Goal: Information Seeking & Learning: Obtain resource

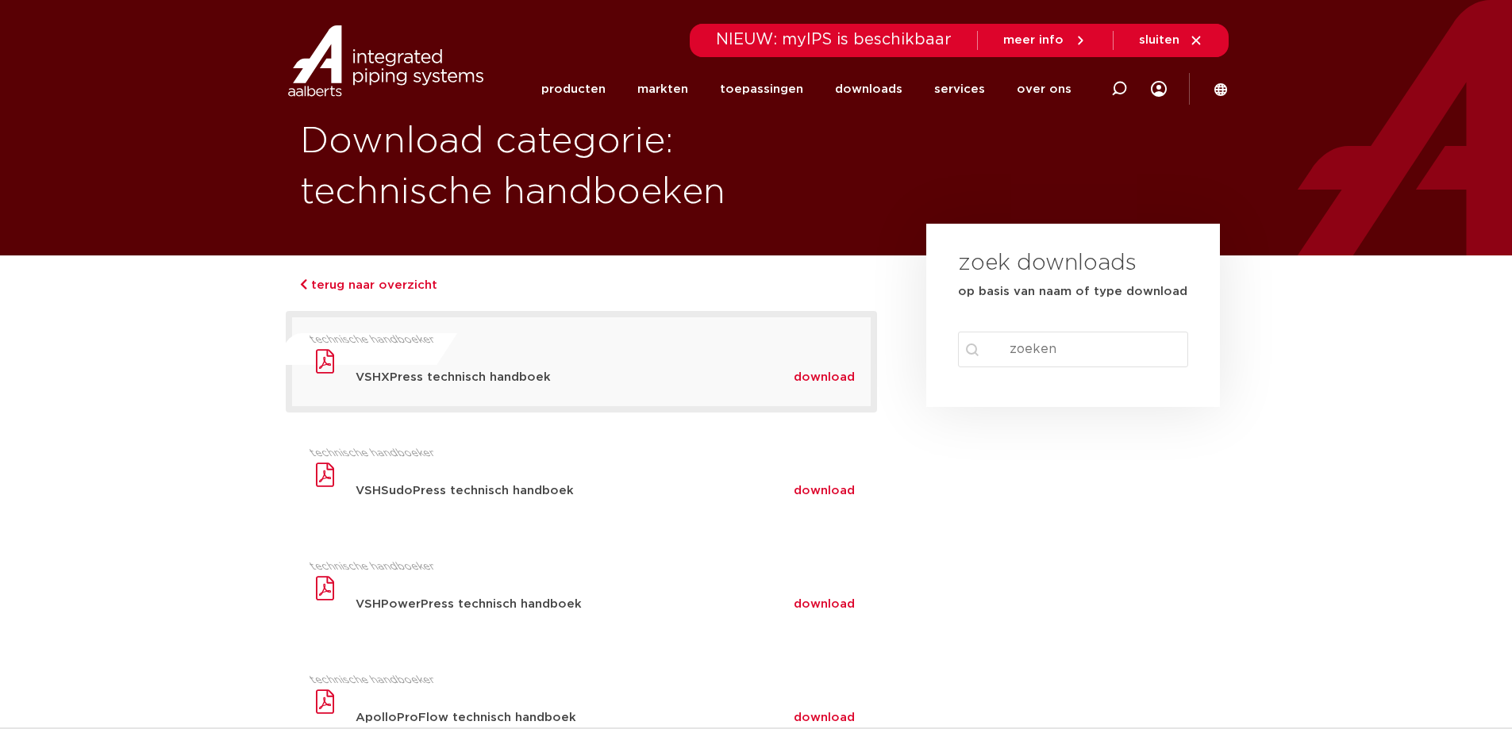
click at [828, 378] on span "download" at bounding box center [823, 377] width 61 height 12
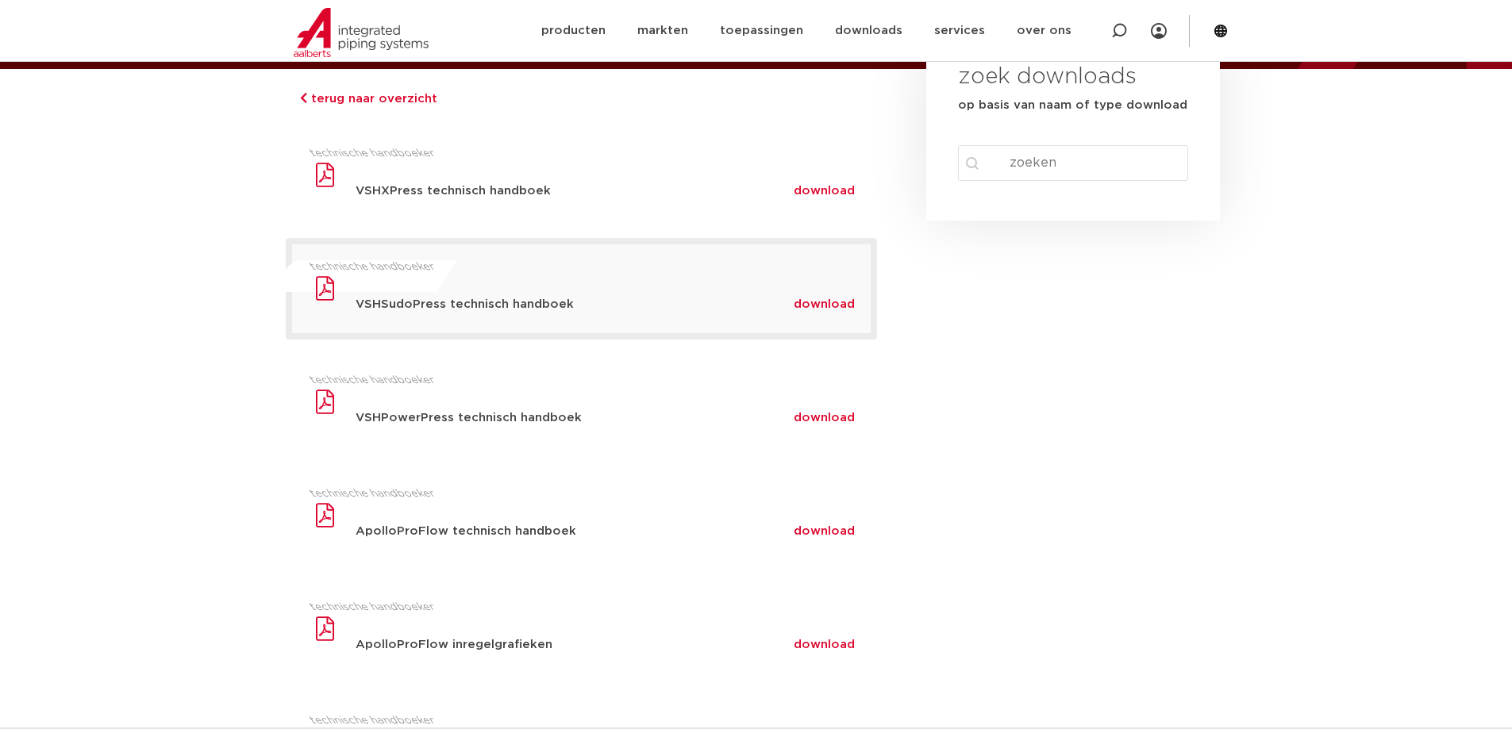
scroll to position [159, 0]
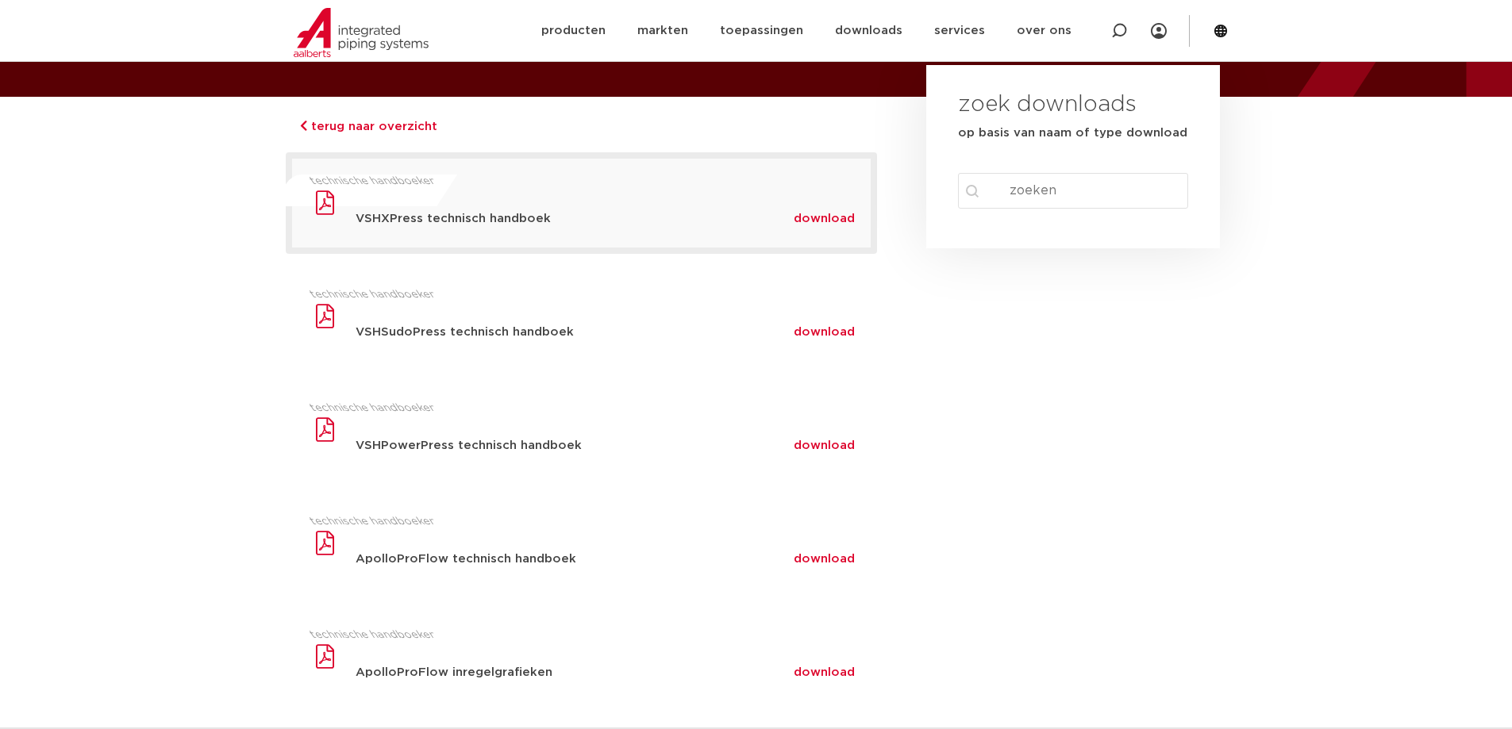
click at [838, 229] on div "download" at bounding box center [831, 218] width 77 height 25
click at [829, 219] on span "download" at bounding box center [823, 219] width 61 height 12
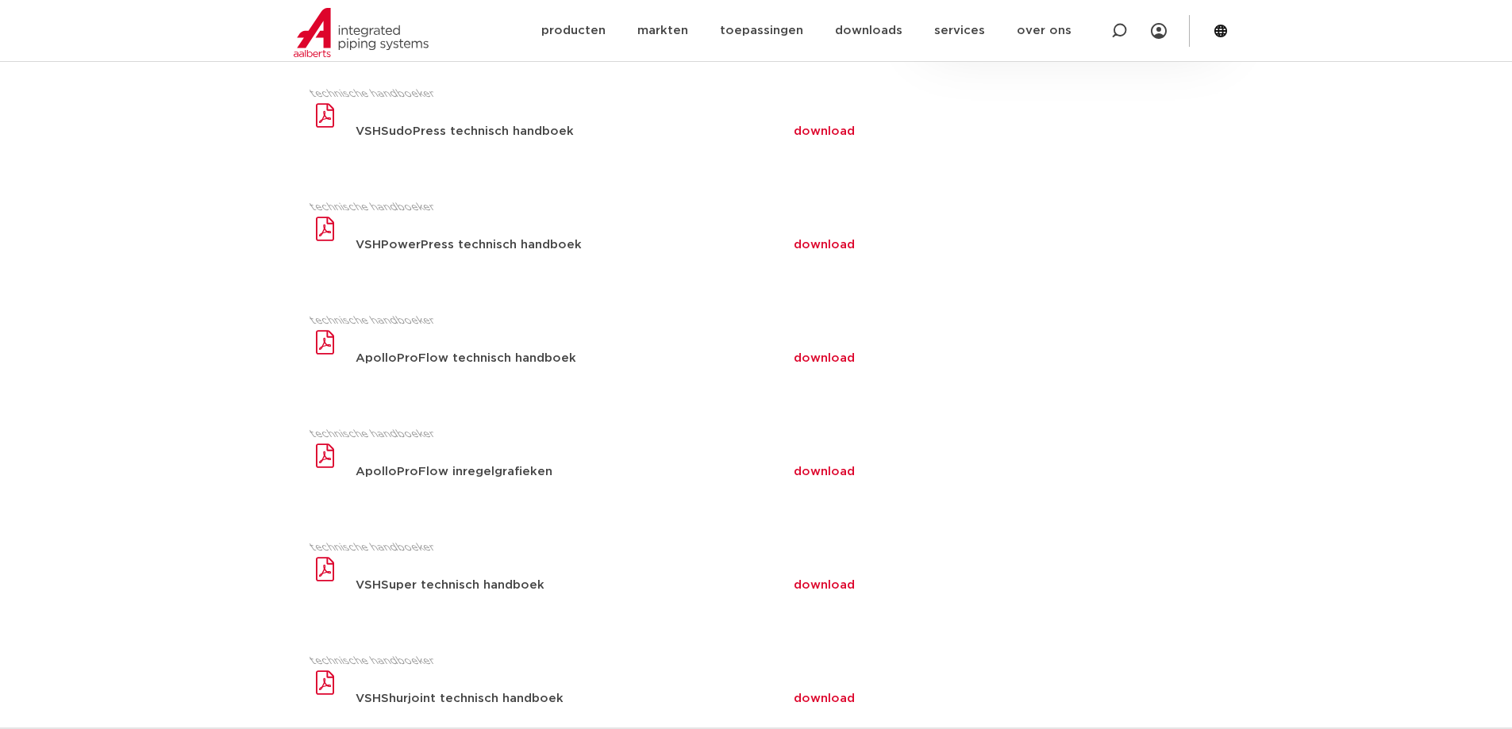
scroll to position [0, 0]
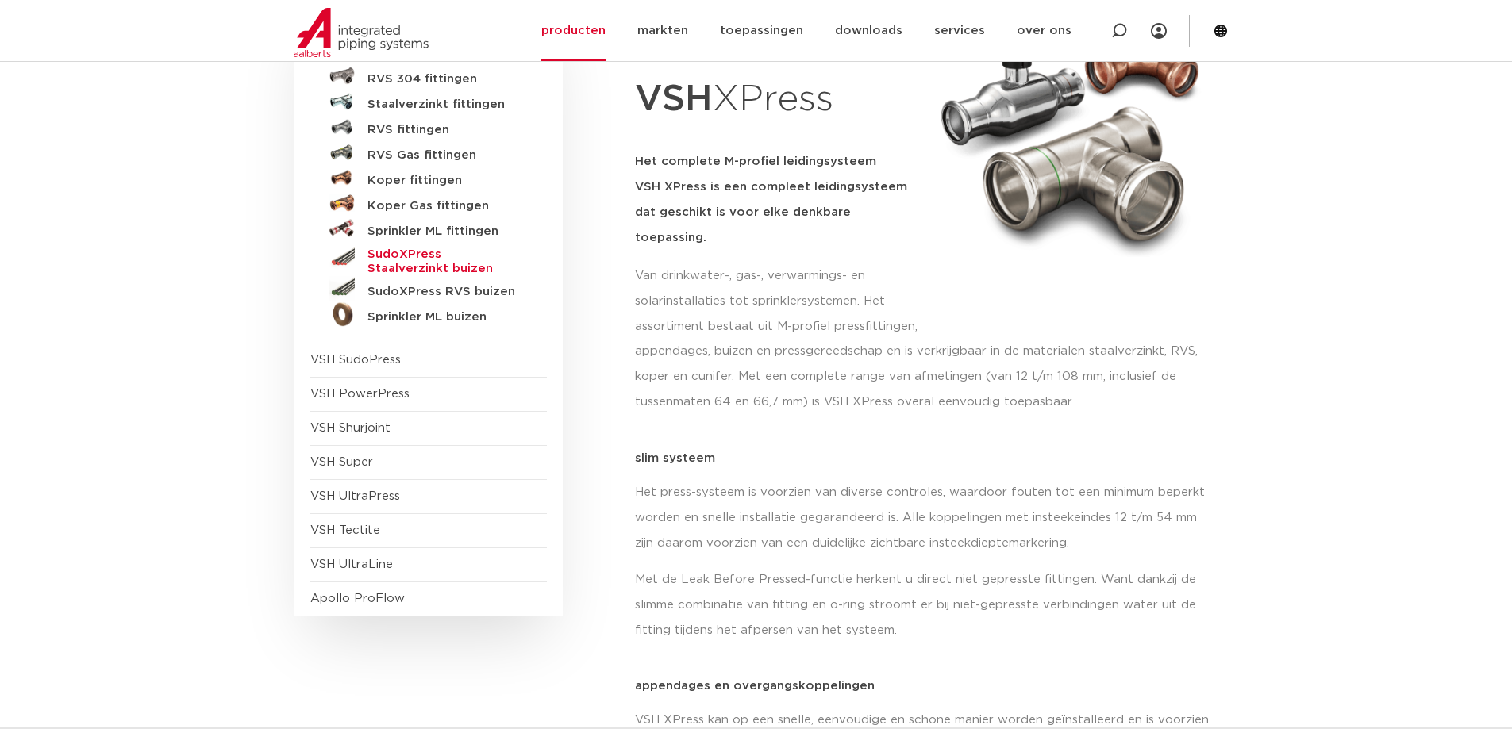
scroll to position [159, 0]
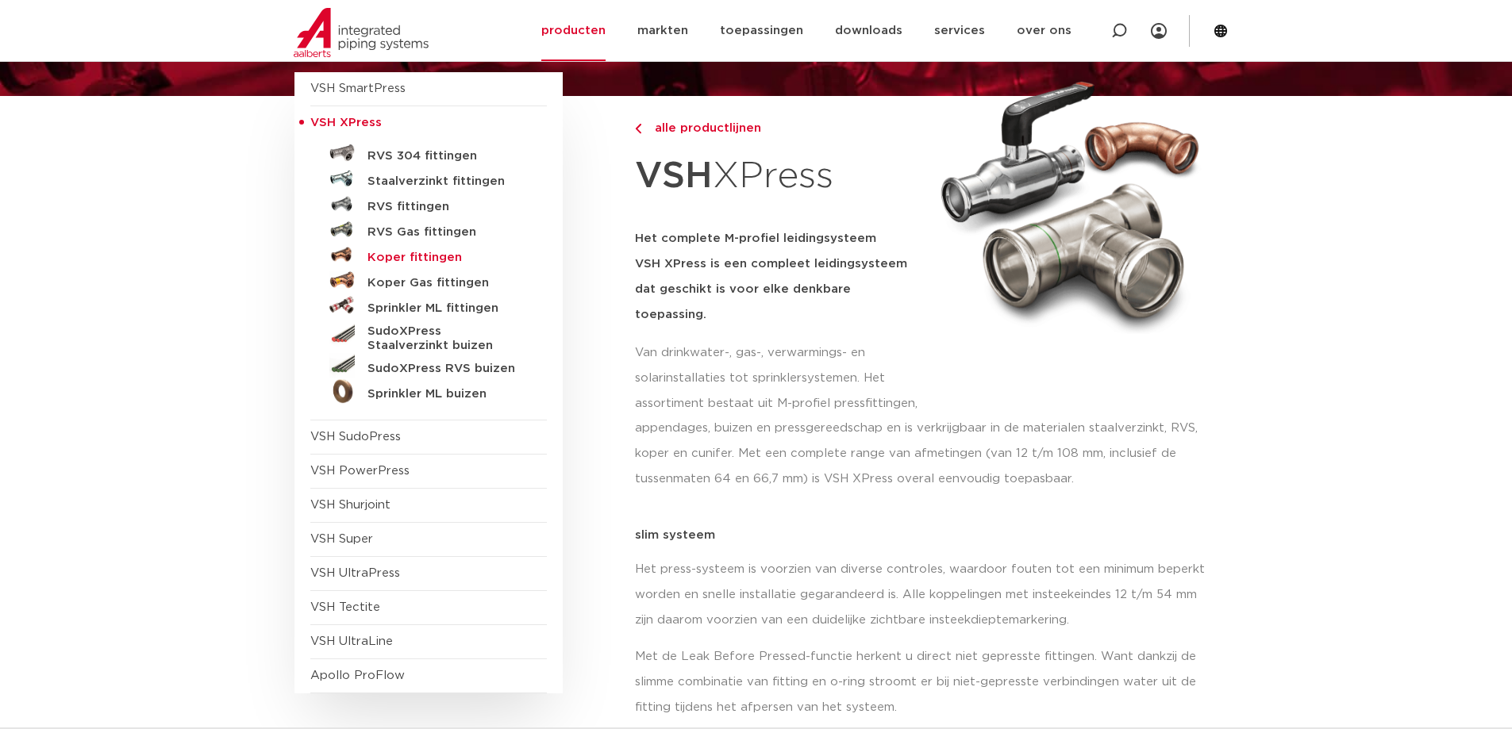
click at [425, 252] on h5 "Koper fittingen" at bounding box center [445, 258] width 157 height 14
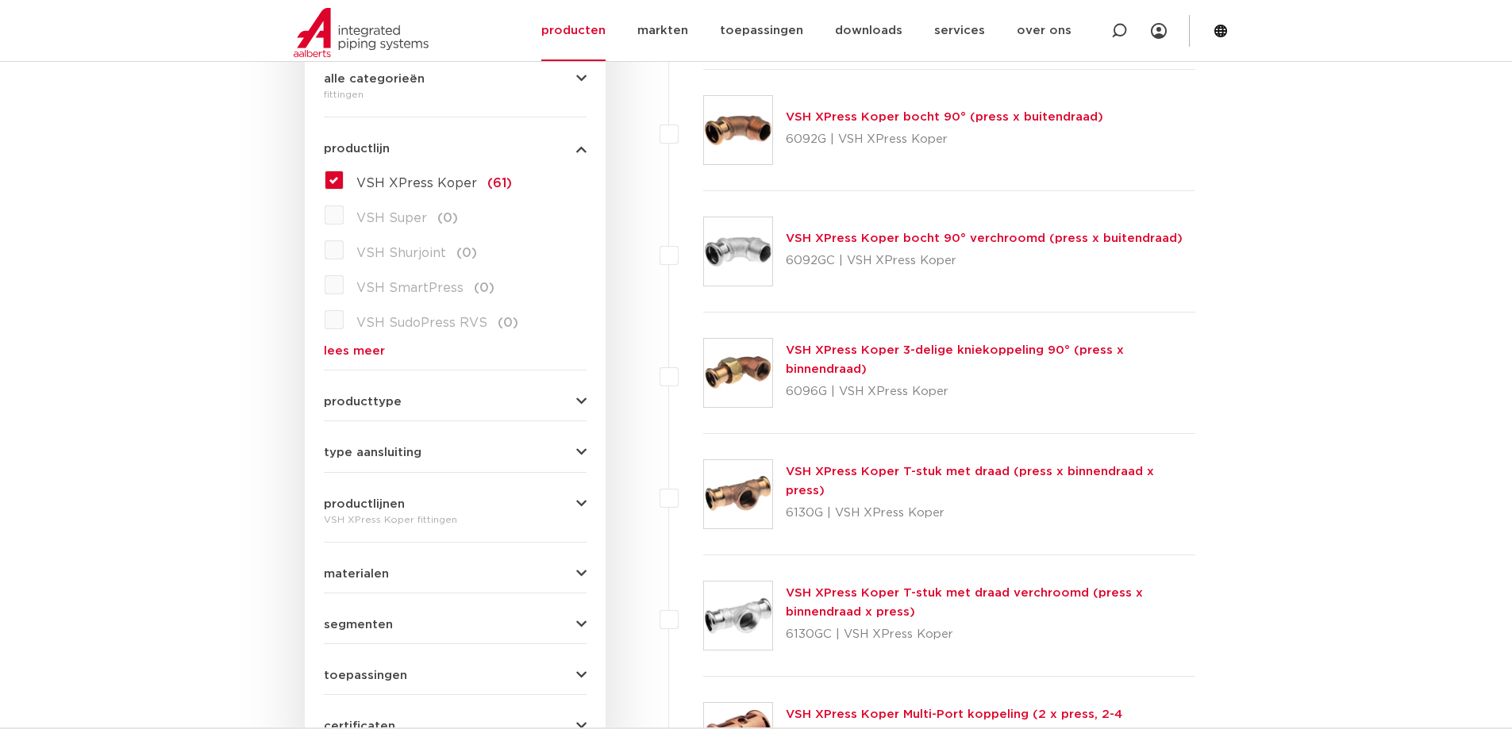
scroll to position [397, 0]
click at [471, 404] on button "producttype" at bounding box center [455, 400] width 263 height 12
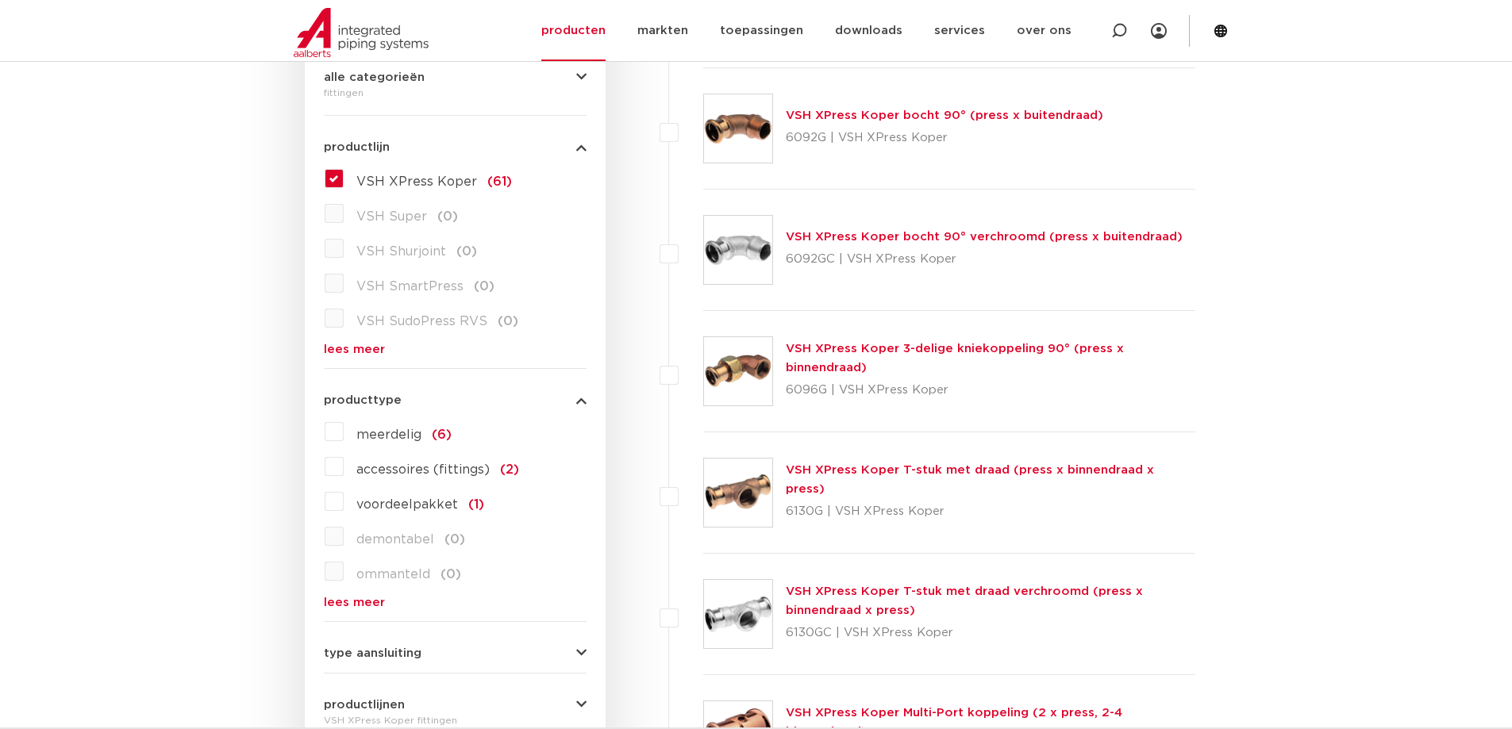
click at [469, 405] on button "producttype" at bounding box center [455, 400] width 263 height 12
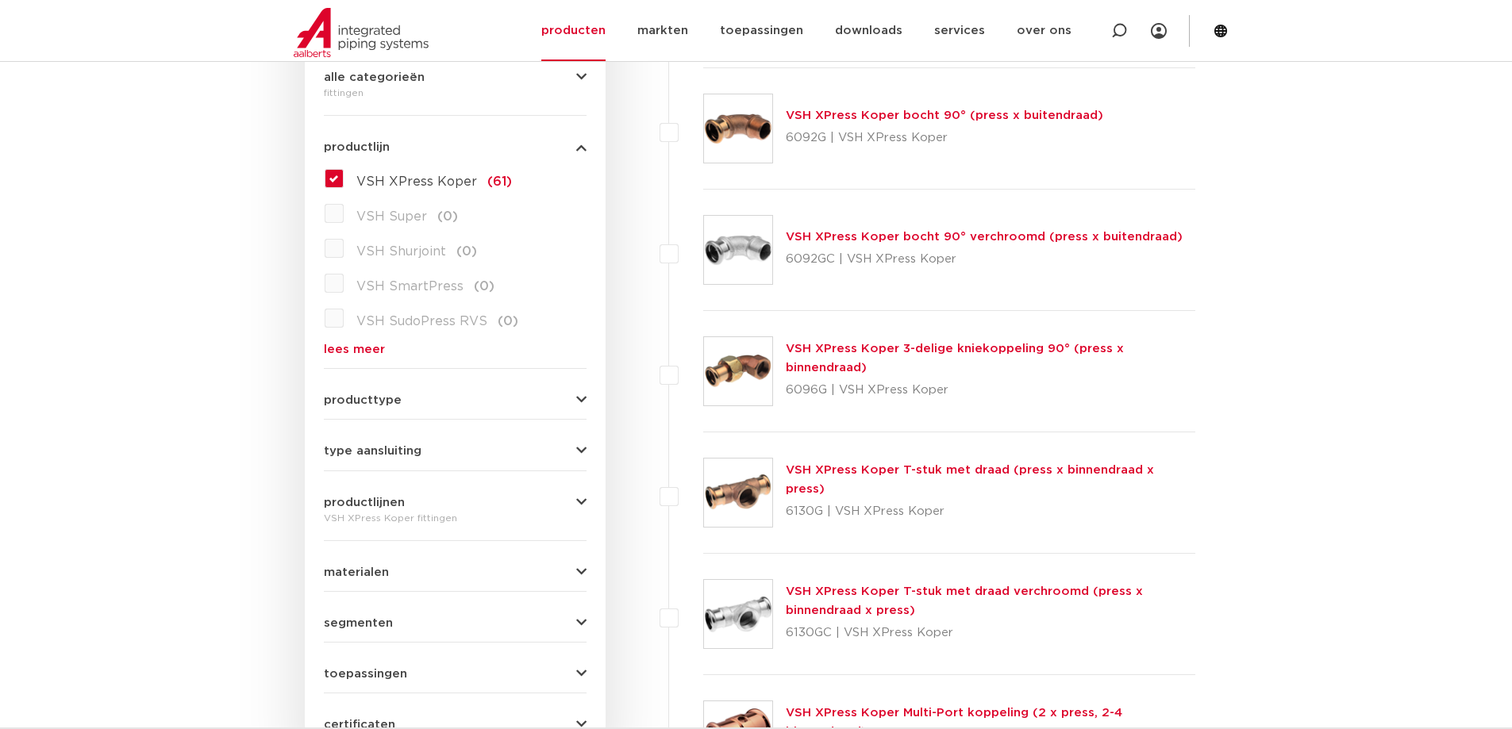
click at [478, 449] on button "type aansluiting" at bounding box center [455, 451] width 263 height 12
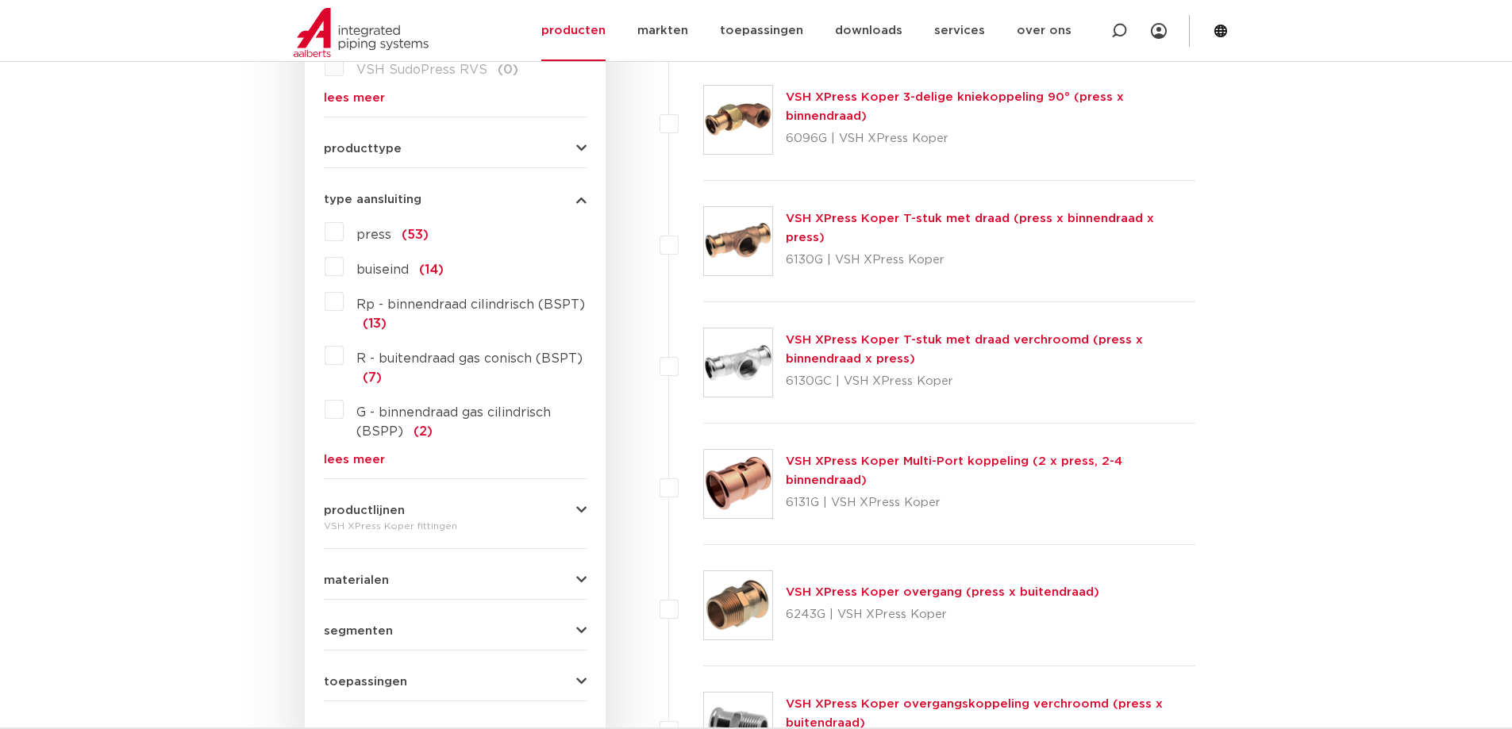
scroll to position [714, 0]
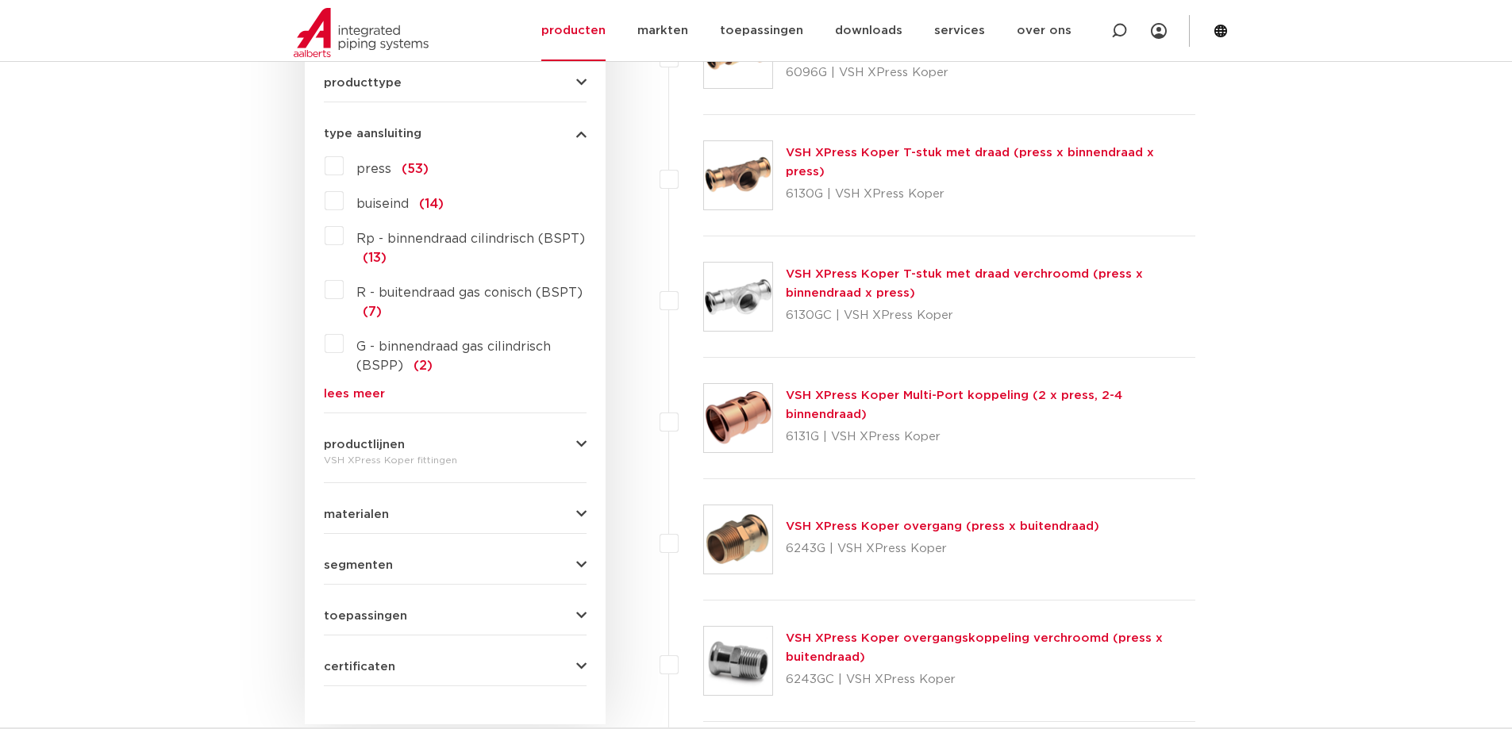
click at [387, 511] on button "materialen" at bounding box center [455, 515] width 263 height 12
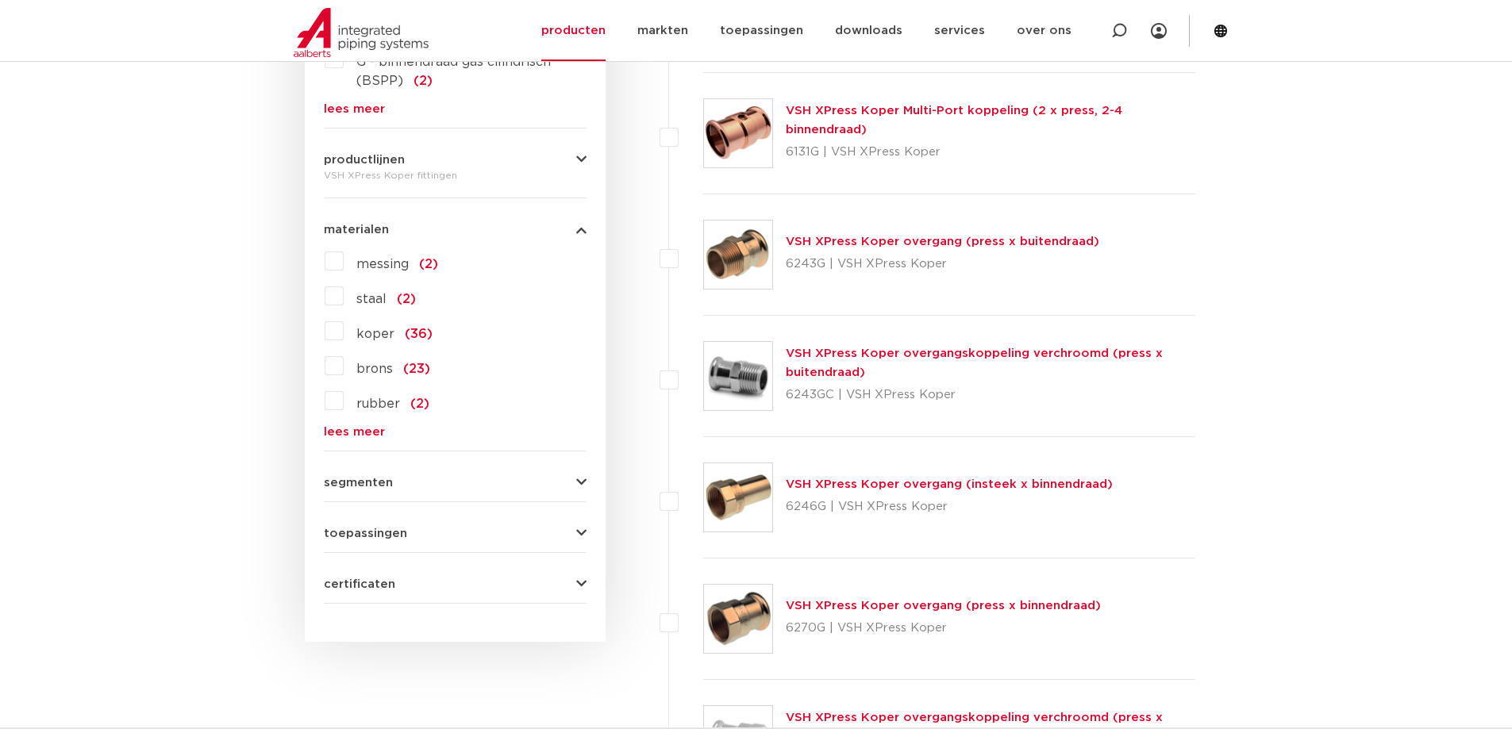
scroll to position [1190, 0]
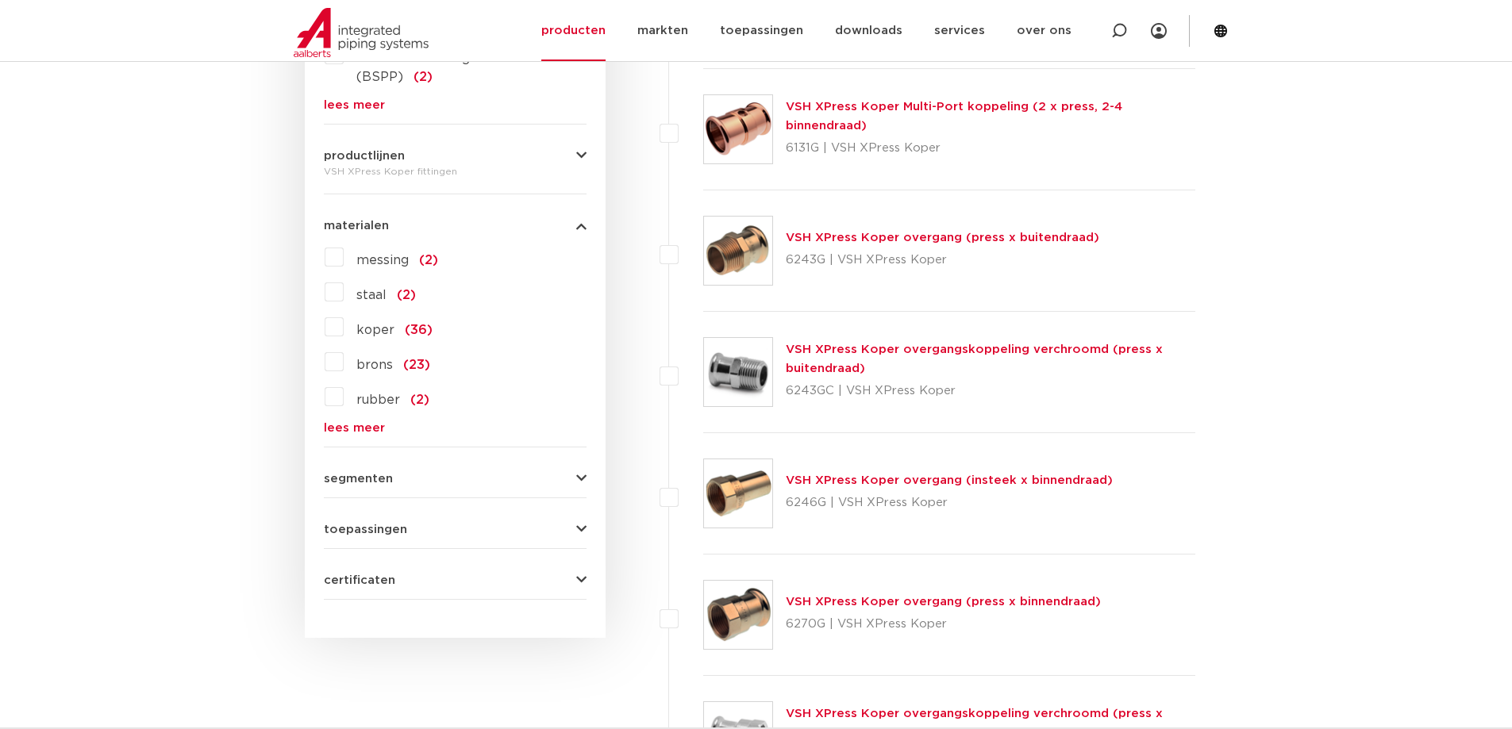
scroll to position [1031, 0]
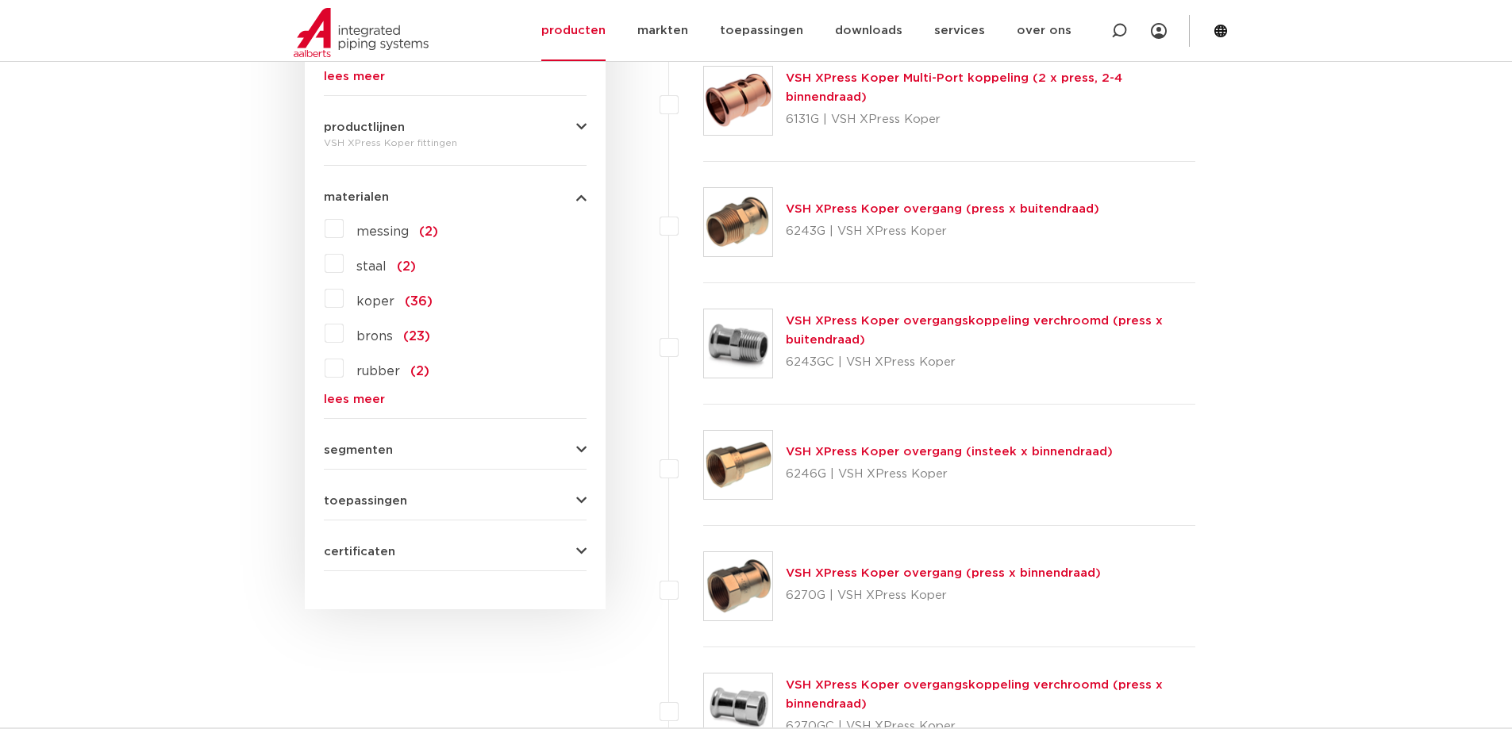
click at [1001, 576] on link "VSH XPress Koper overgang (press x binnendraad)" at bounding box center [943, 573] width 315 height 12
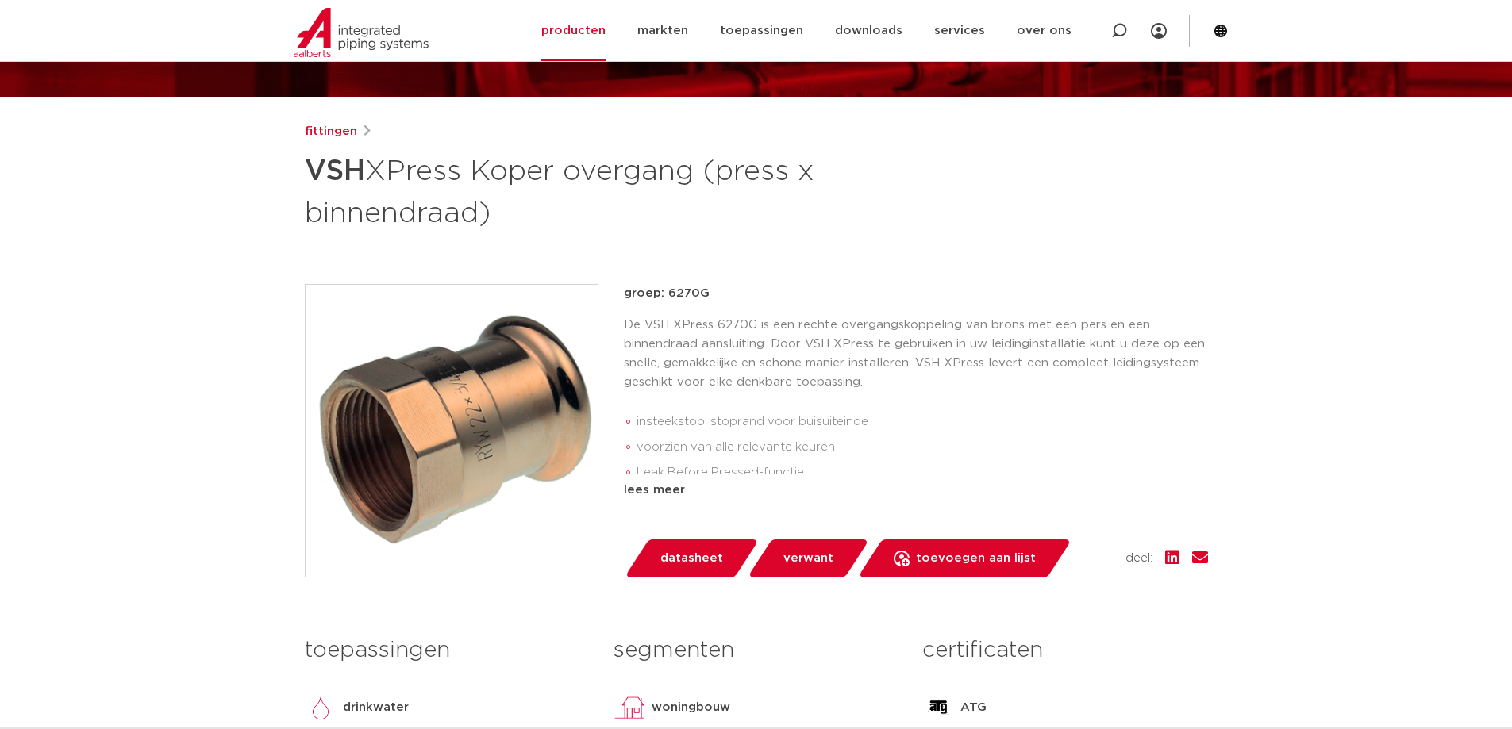
click at [672, 500] on div "groep: 6270G De VSH XPress 6270G is een rechte overgangskoppeling van brons met…" at bounding box center [916, 431] width 584 height 294
click at [668, 495] on div "lees meer" at bounding box center [916, 490] width 584 height 19
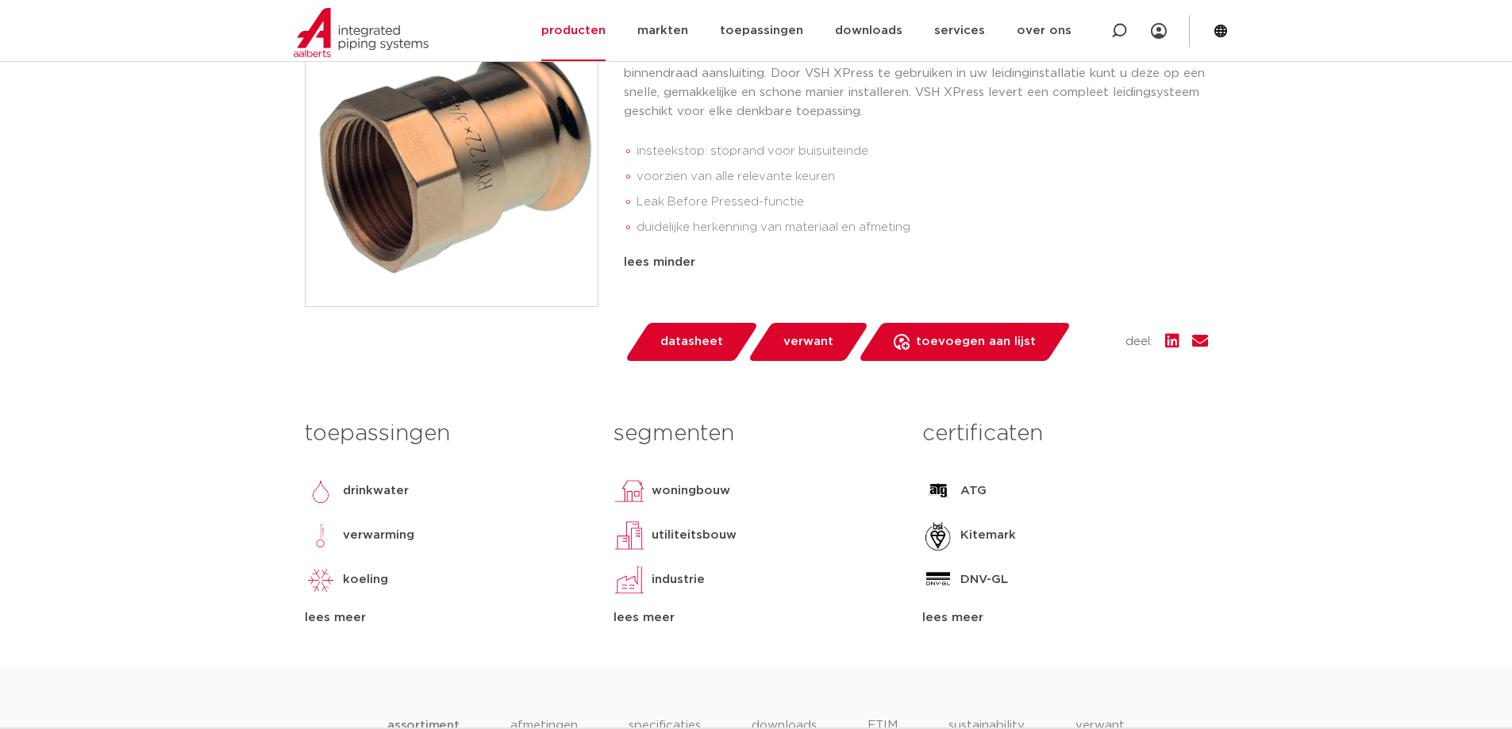
scroll to position [476, 0]
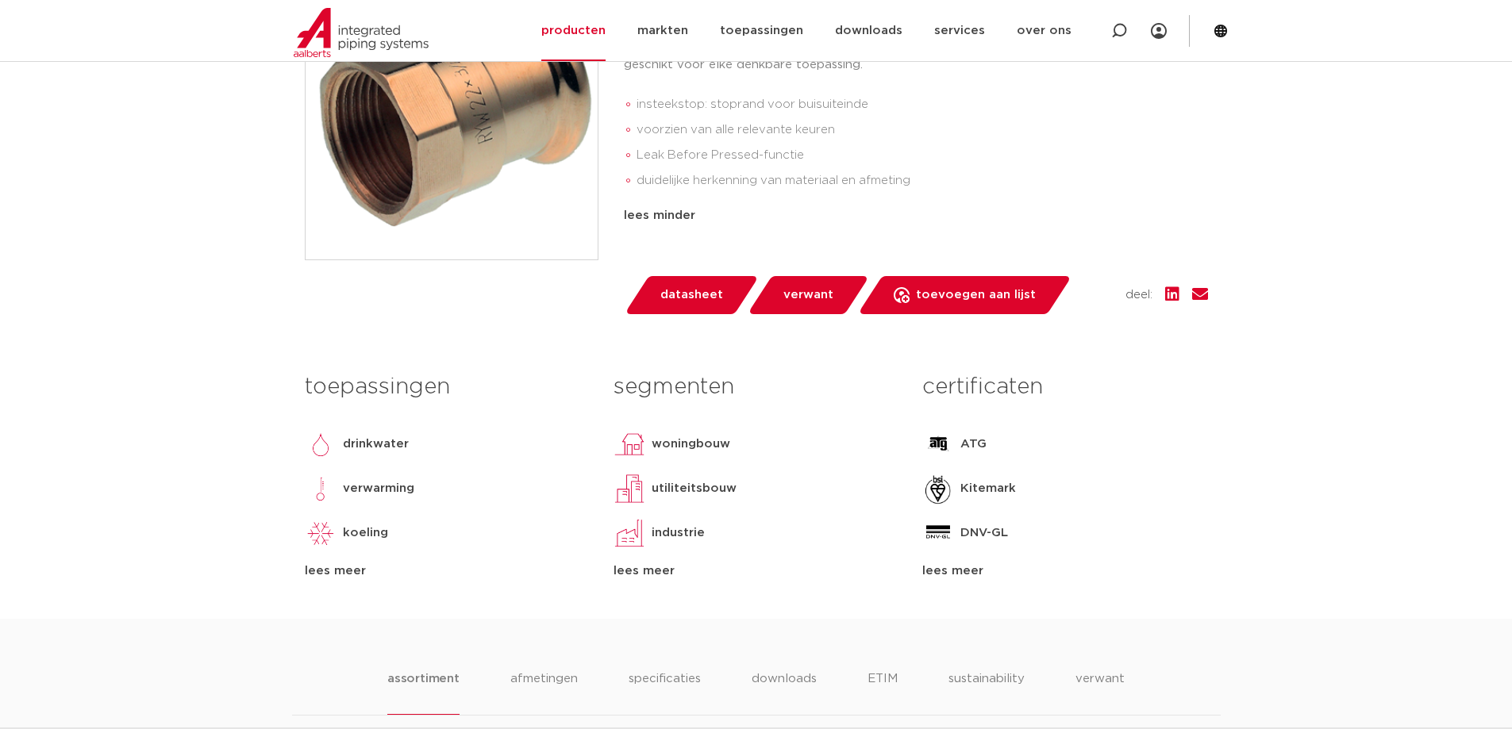
click at [671, 302] on span "datasheet" at bounding box center [691, 294] width 63 height 25
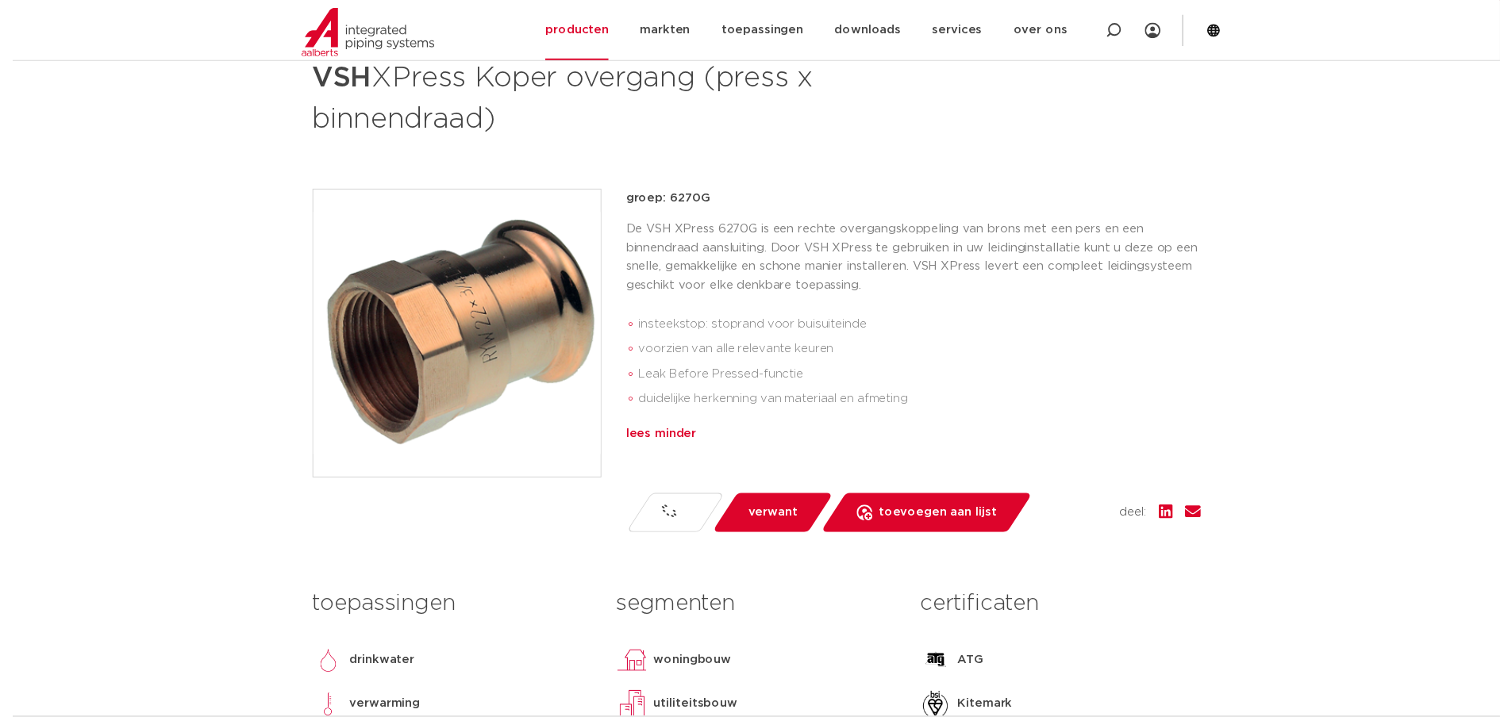
scroll to position [159, 0]
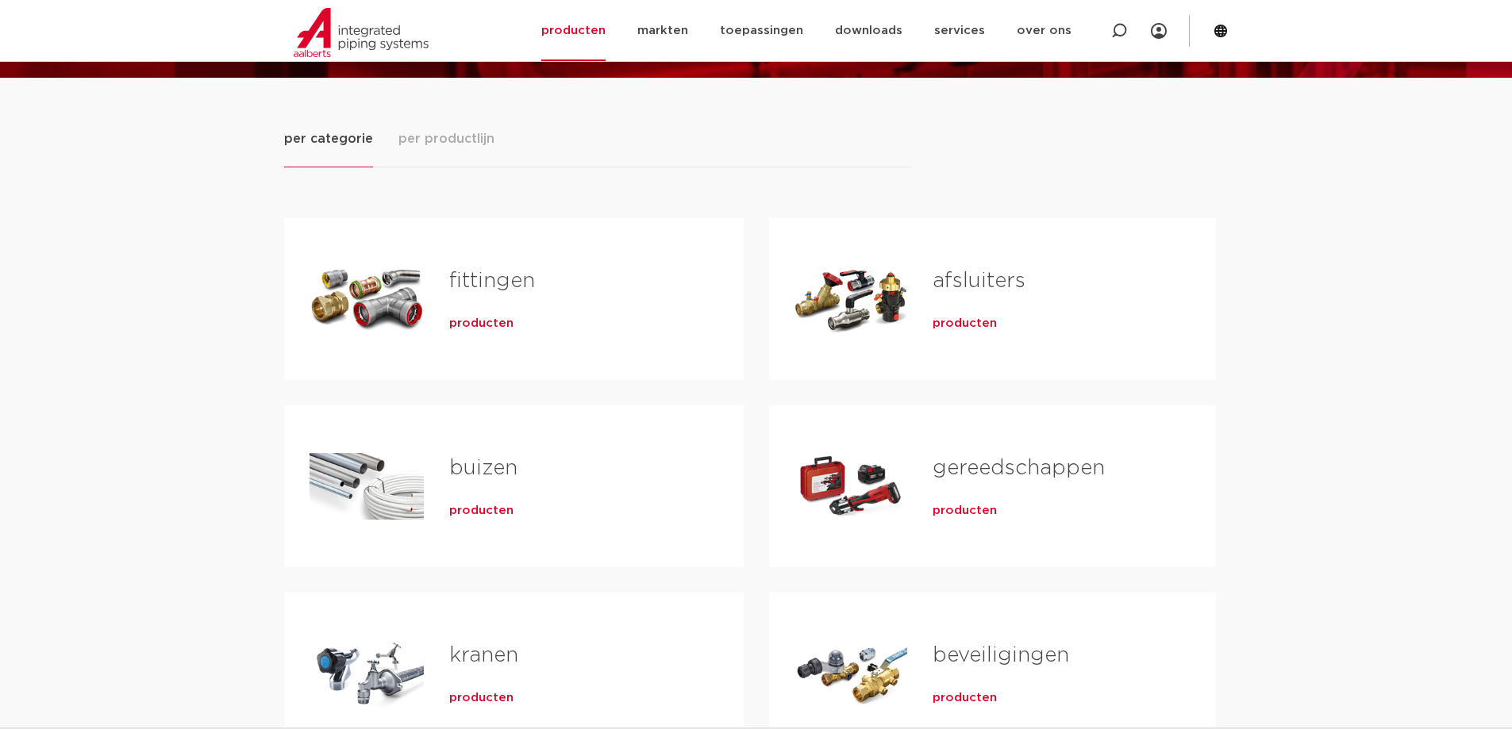
scroll to position [159, 0]
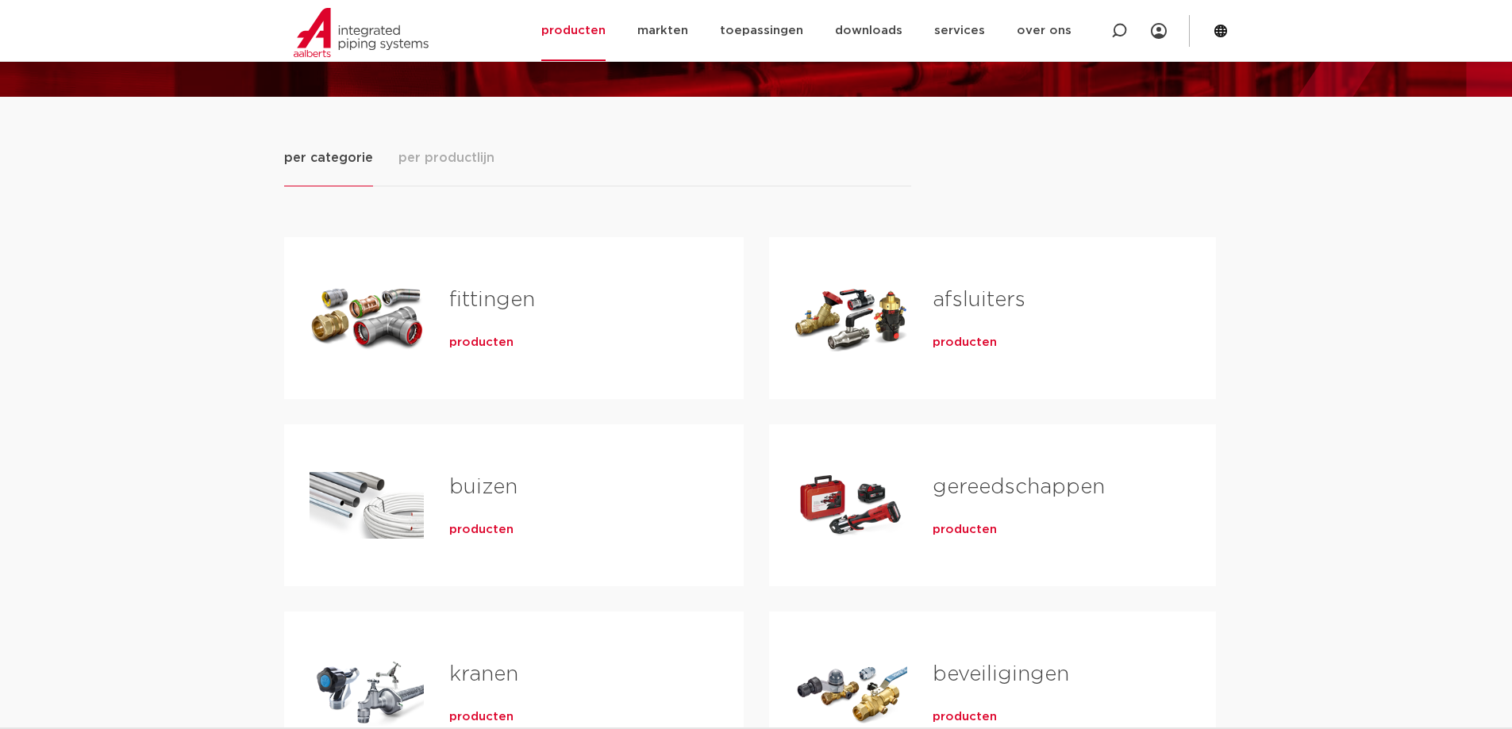
click at [487, 344] on span "producten" at bounding box center [481, 343] width 64 height 16
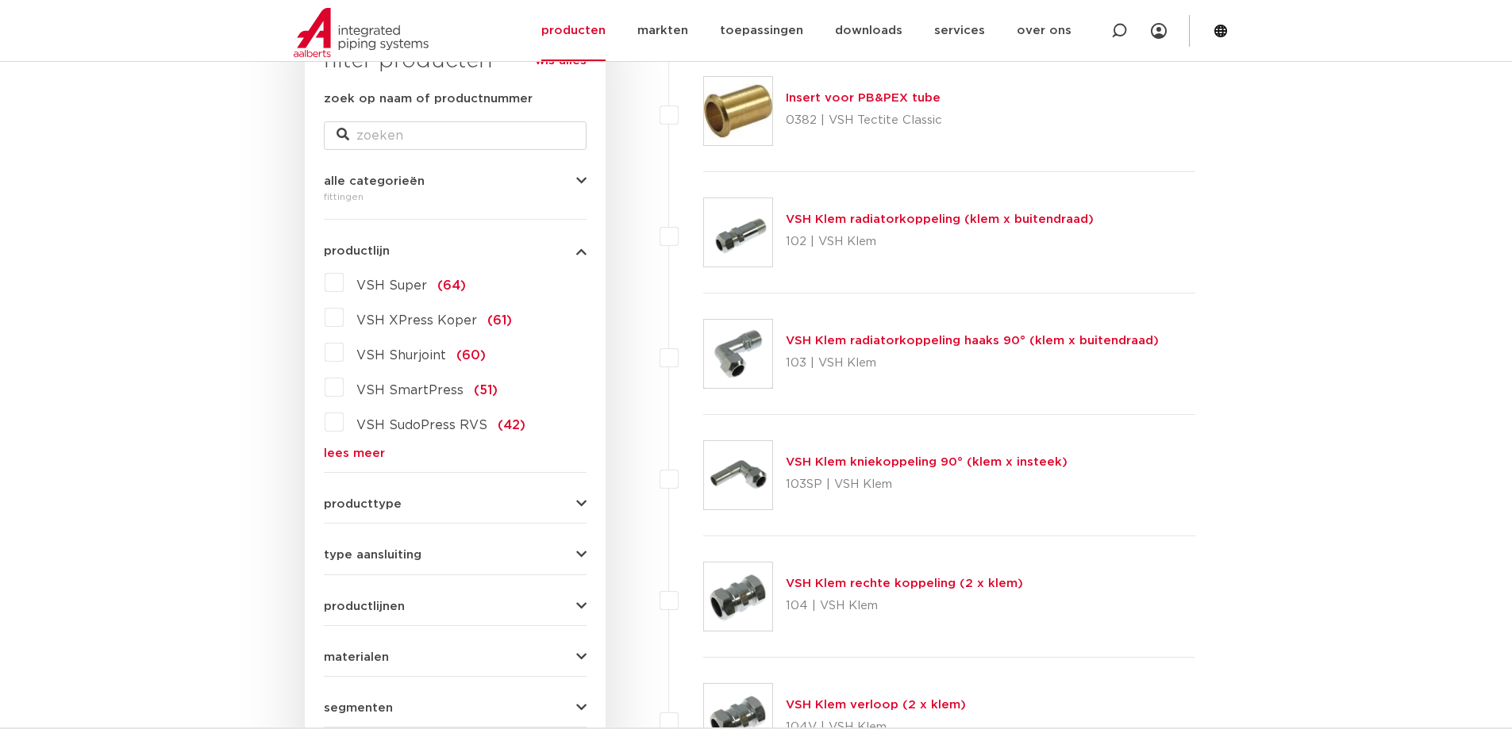
scroll to position [159, 0]
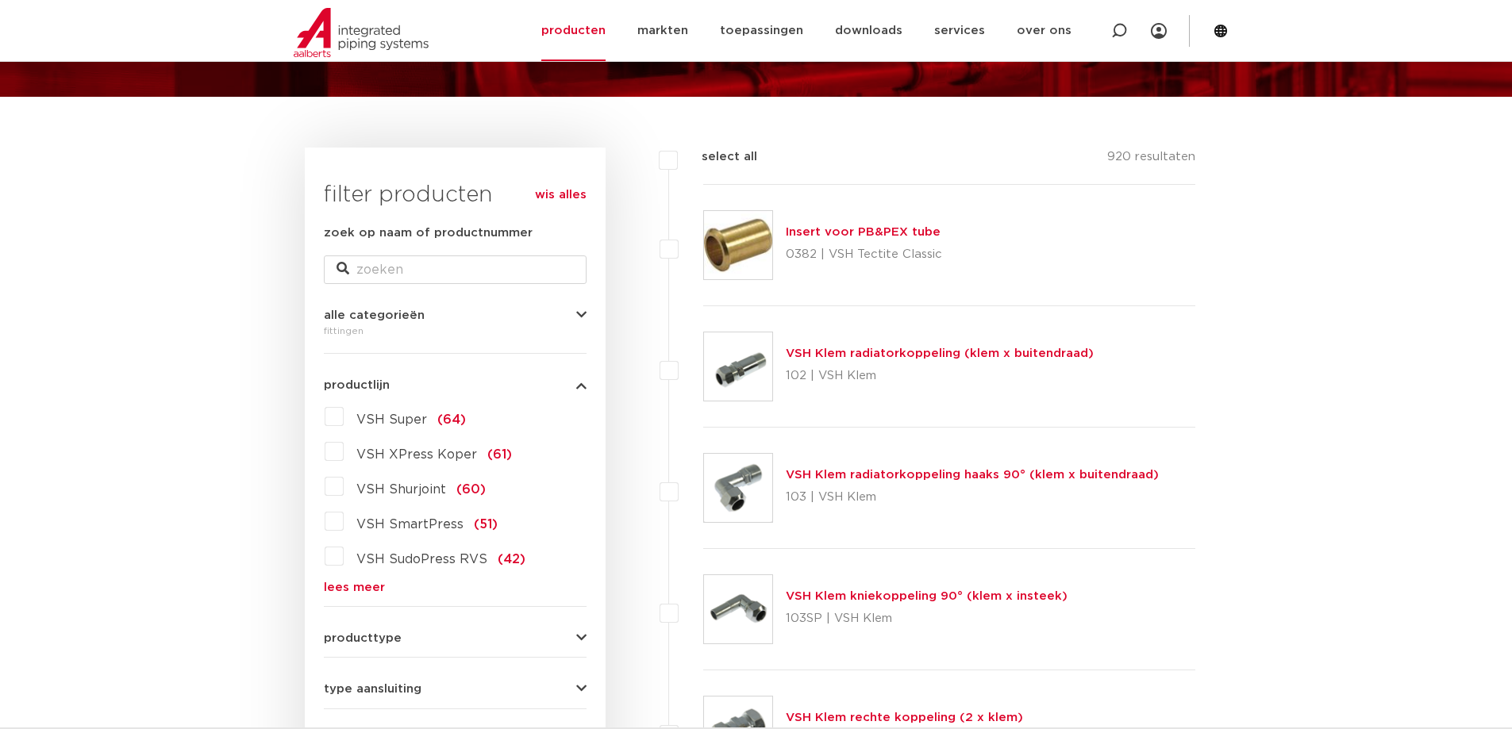
click at [344, 418] on label "VSH Super (64)" at bounding box center [405, 416] width 122 height 25
click at [0, 0] on input "VSH Super (64)" at bounding box center [0, 0] width 0 height 0
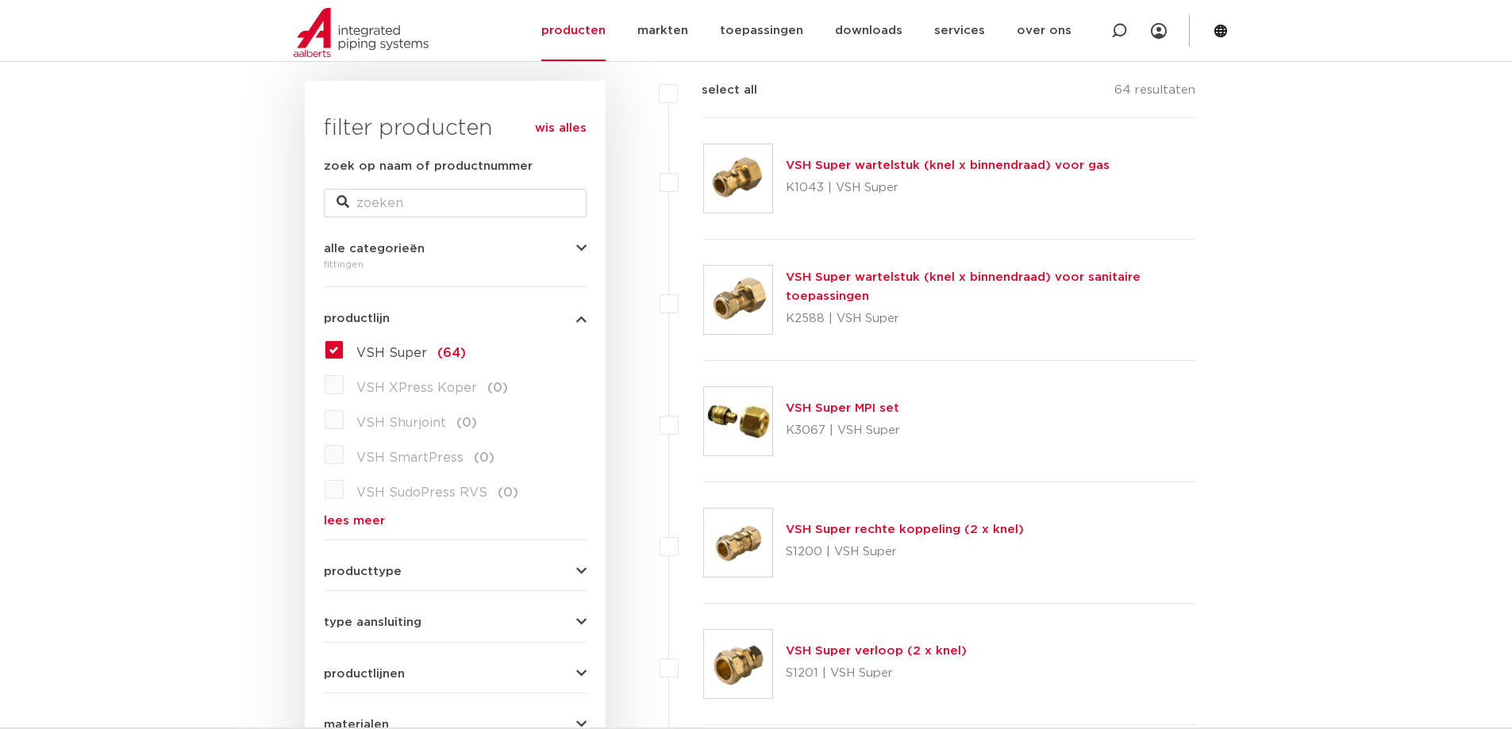
scroll to position [317, 0]
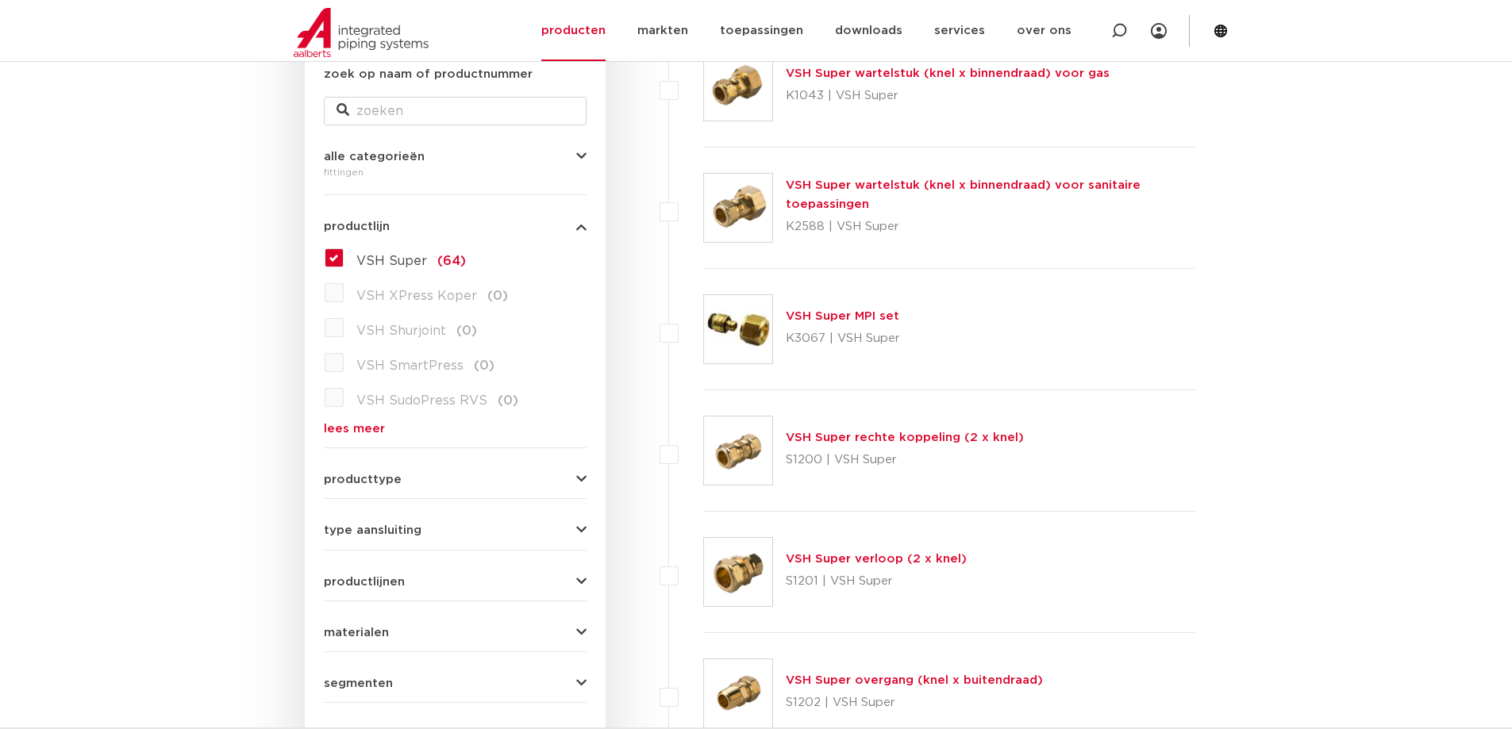
click at [503, 497] on form "zoek op naam of productnummer alle categorieën fittingen fittingen afsluiters b…" at bounding box center [455, 435] width 263 height 740
click at [482, 472] on div "producttype meerdelig (5) accessoires (fittings) (5) voordeelpakket (1) demonta…" at bounding box center [455, 473] width 263 height 25
click at [532, 482] on button "producttype" at bounding box center [455, 480] width 263 height 12
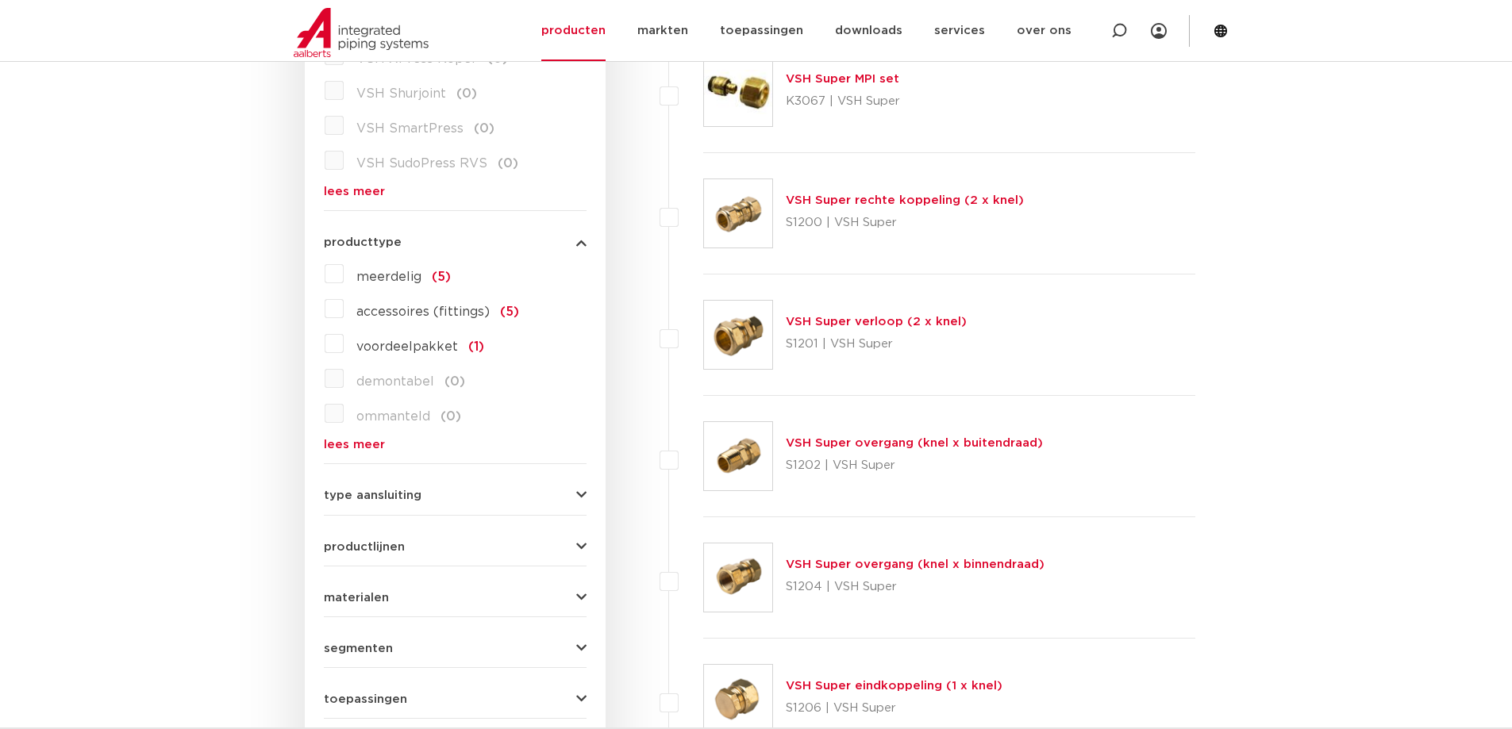
scroll to position [555, 0]
click at [471, 490] on button "type aansluiting" at bounding box center [455, 495] width 263 height 12
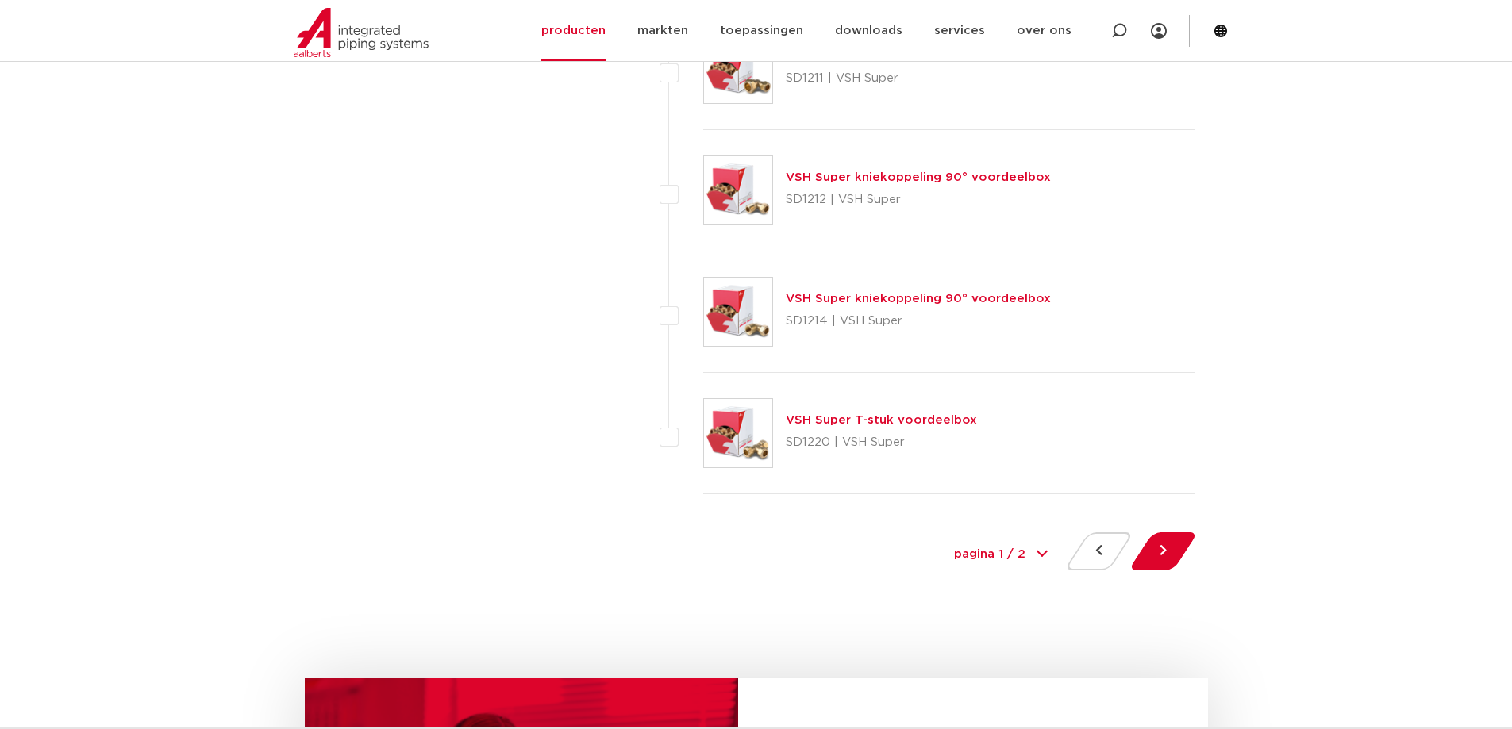
scroll to position [7220, 0]
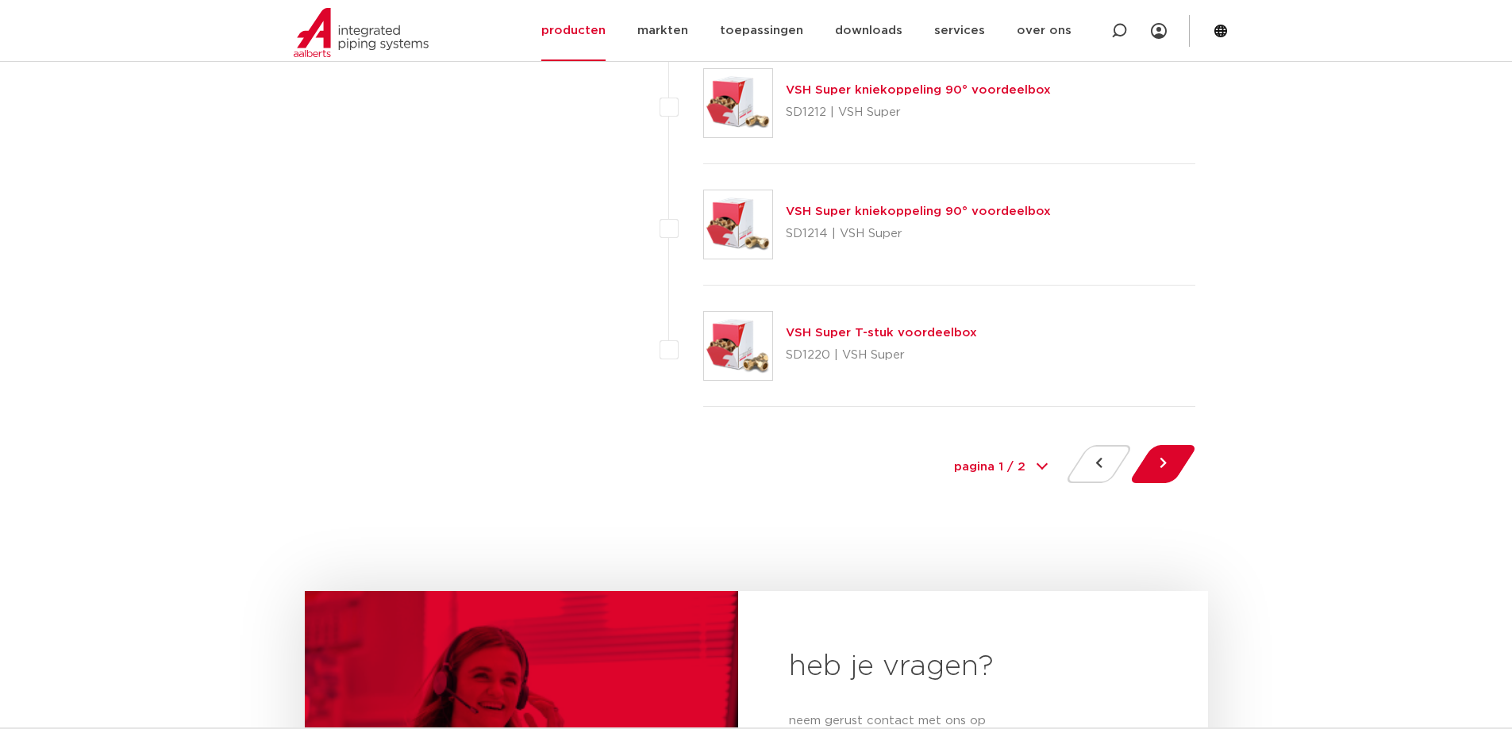
click at [1043, 455] on select "pagina 1 / 2 1 2" at bounding box center [1000, 468] width 119 height 36
select select "2"
click at [941, 450] on select "pagina 1 / 2 1 2" at bounding box center [1000, 468] width 119 height 36
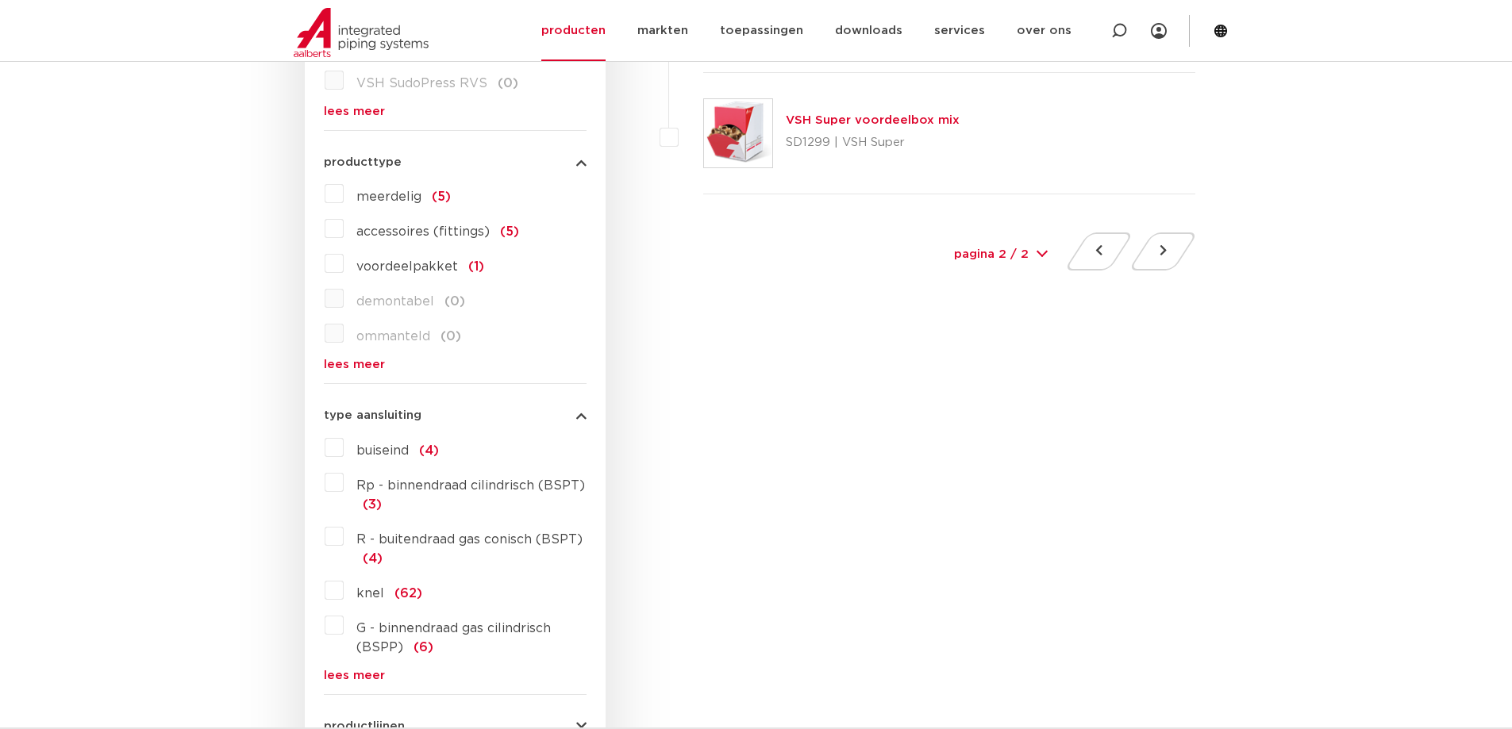
scroll to position [714, 0]
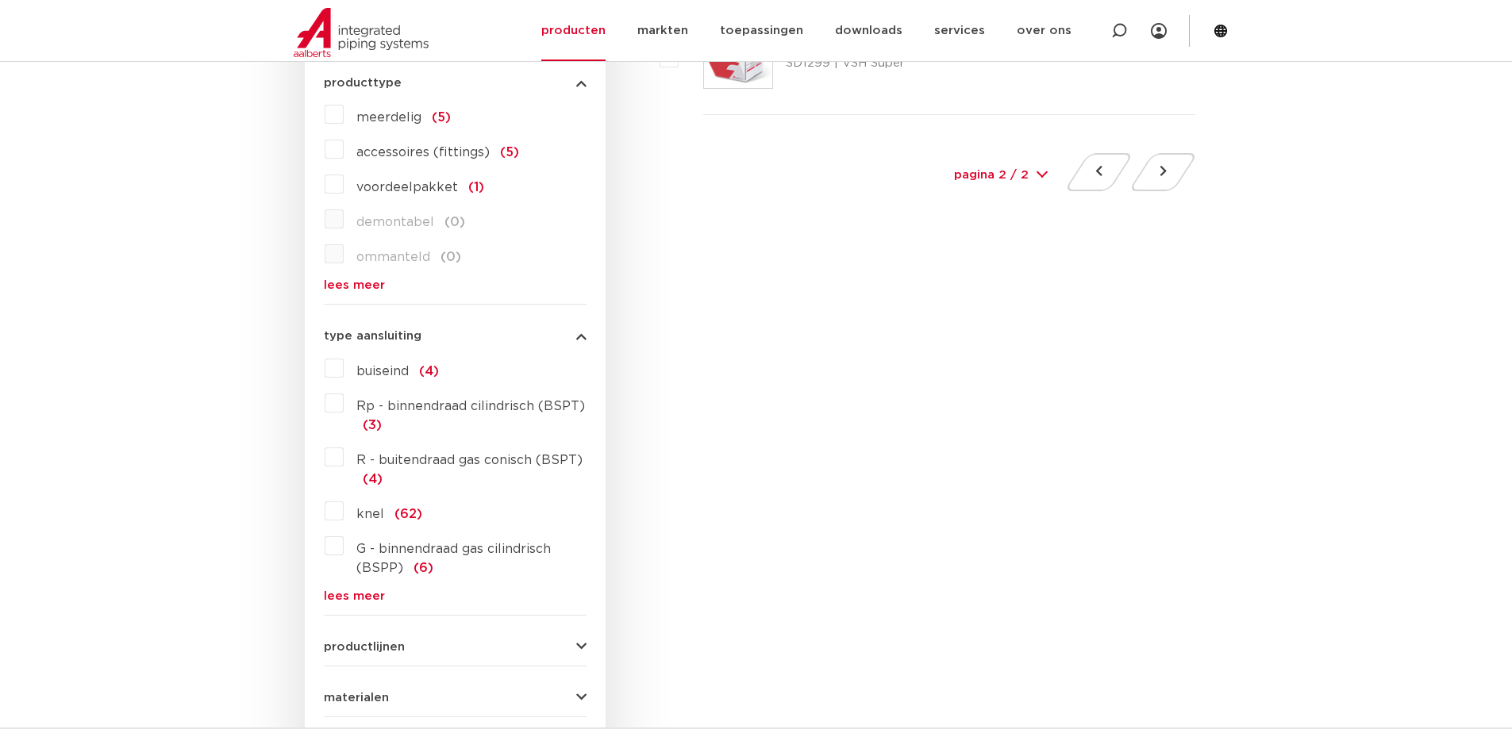
click at [349, 405] on label "Rp - binnendraad cilindrisch (BSPT) (3)" at bounding box center [465, 412] width 243 height 44
click at [0, 0] on input "Rp - binnendraad cilindrisch (BSPT) (3)" at bounding box center [0, 0] width 0 height 0
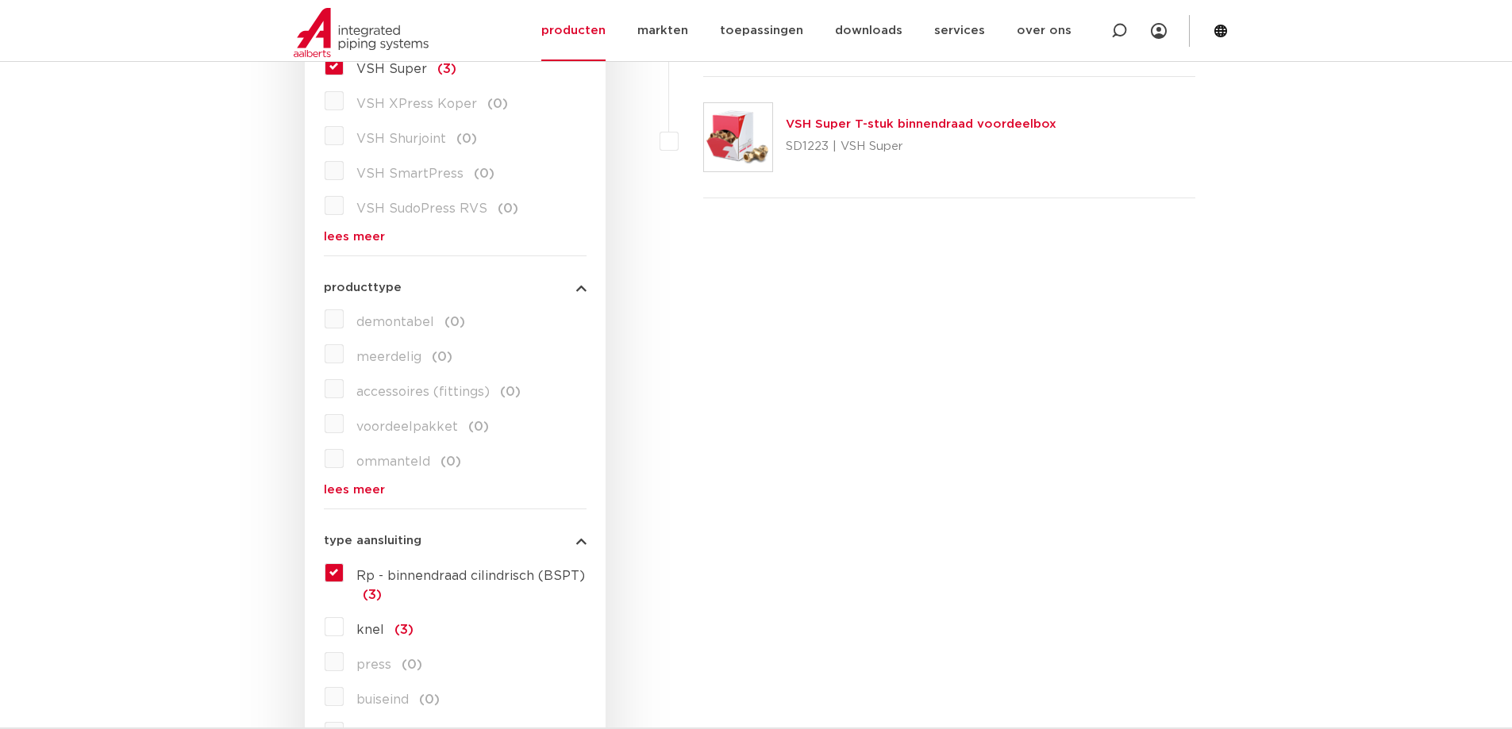
scroll to position [555, 0]
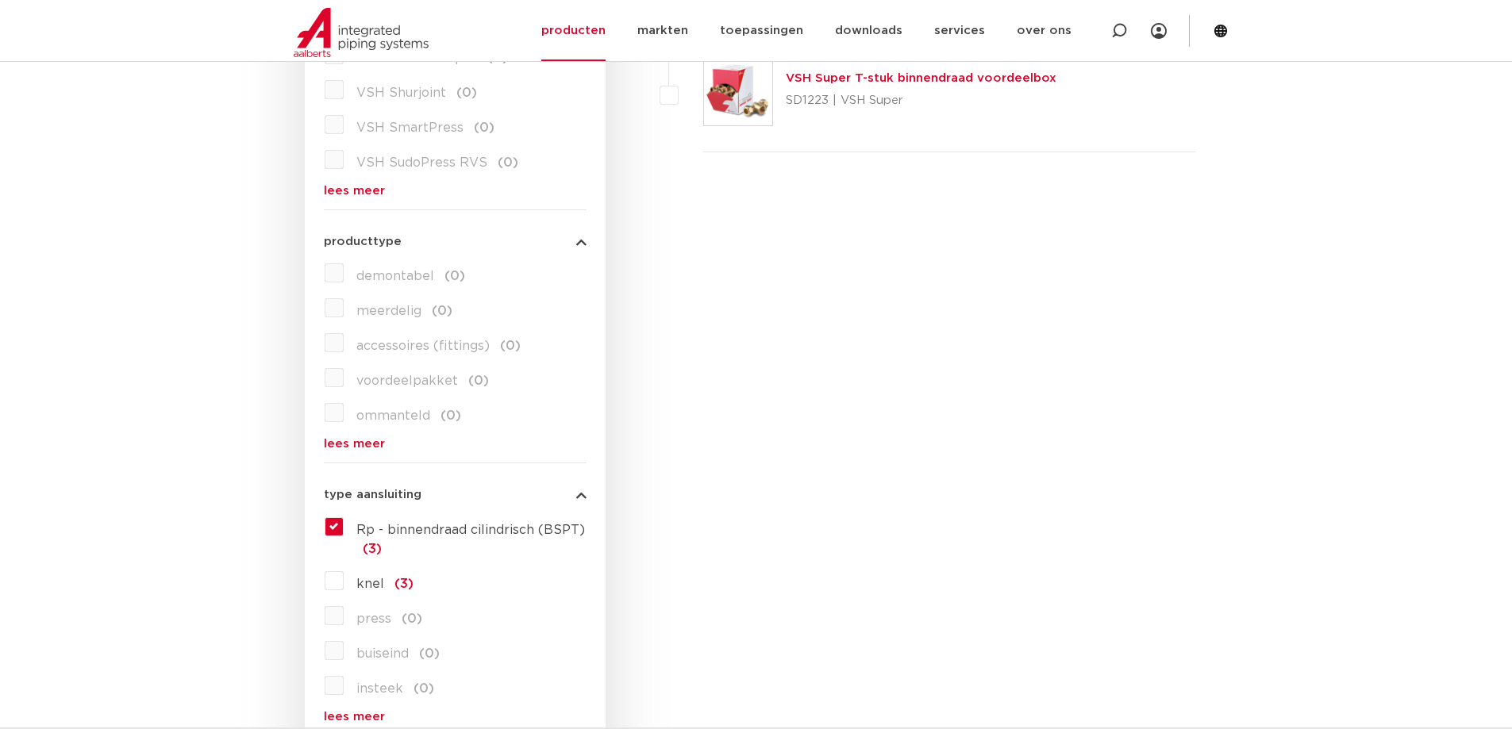
click at [344, 532] on label "Rp - binnendraad cilindrisch (BSPT) (3)" at bounding box center [465, 536] width 243 height 44
click at [0, 0] on input "Rp - binnendraad cilindrisch (BSPT) (3)" at bounding box center [0, 0] width 0 height 0
